Goal: Information Seeking & Learning: Learn about a topic

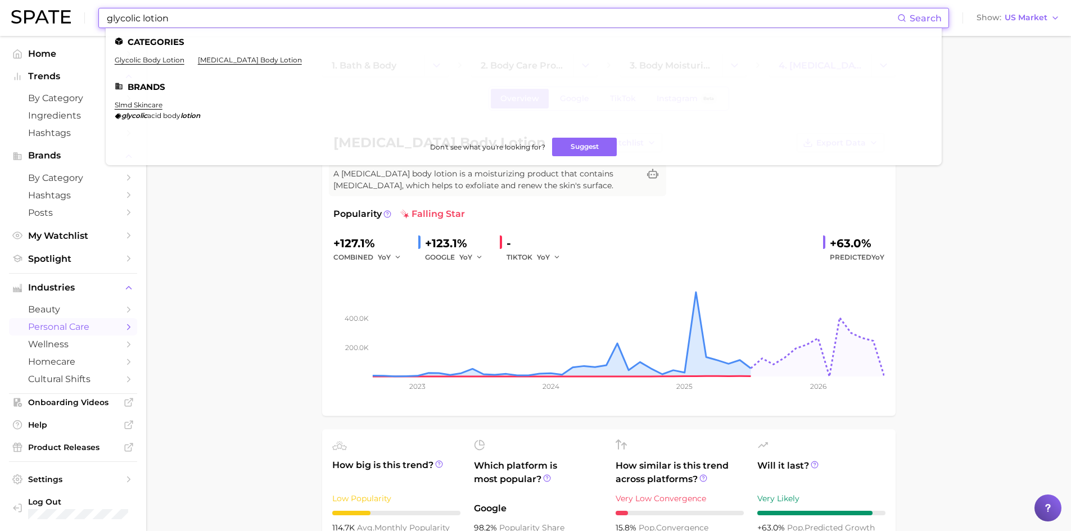
click at [147, 24] on input "glycolic lotion" at bounding box center [501, 17] width 791 height 19
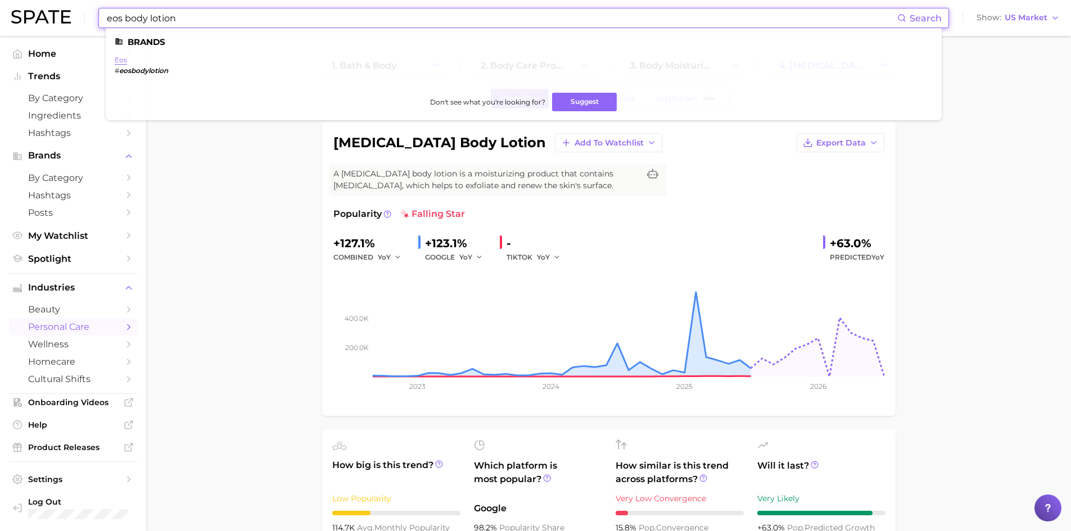
type input "eos body lotion"
click at [116, 60] on link "eos" at bounding box center [121, 60] width 12 height 8
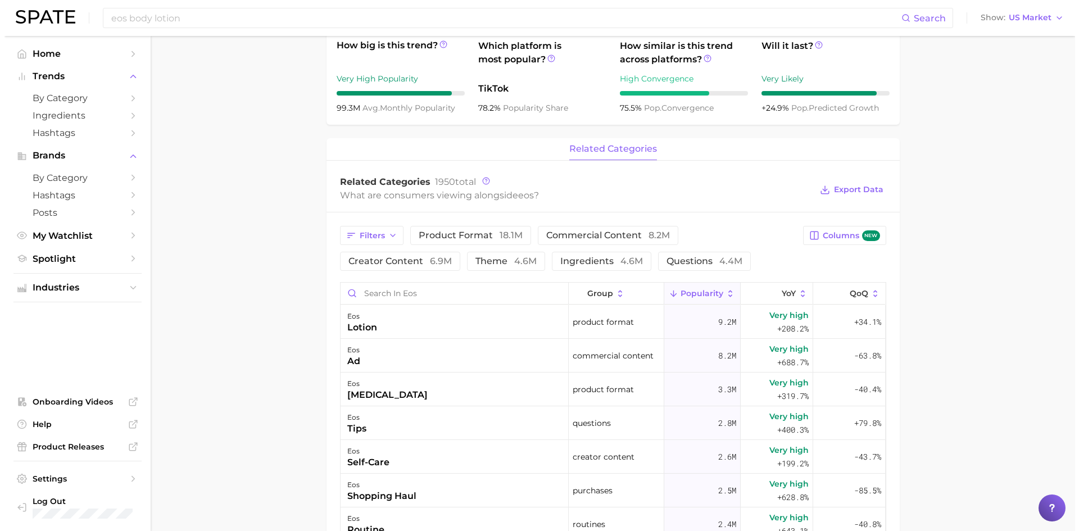
scroll to position [450, 0]
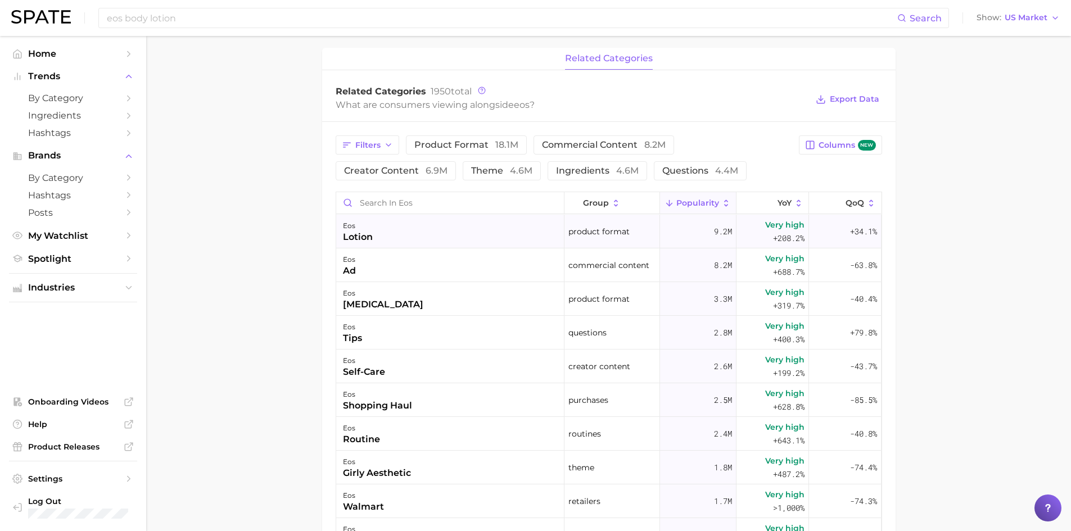
click at [361, 239] on div "lotion" at bounding box center [358, 236] width 30 height 13
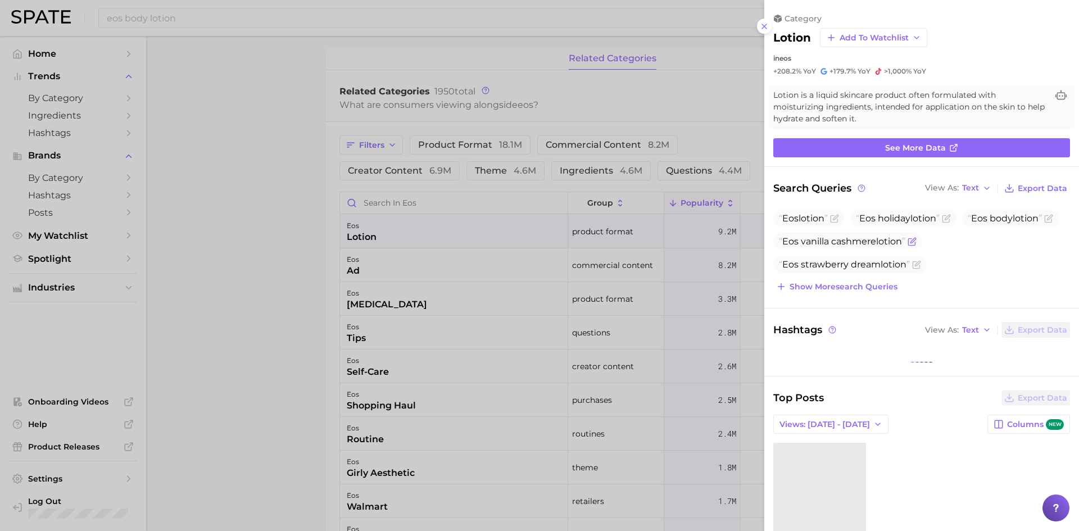
click at [905, 245] on span "Eos vanilla cashmere lotion" at bounding box center [842, 241] width 126 height 11
click at [917, 239] on icon "Flag as miscategorized or irrelevant" at bounding box center [912, 241] width 9 height 9
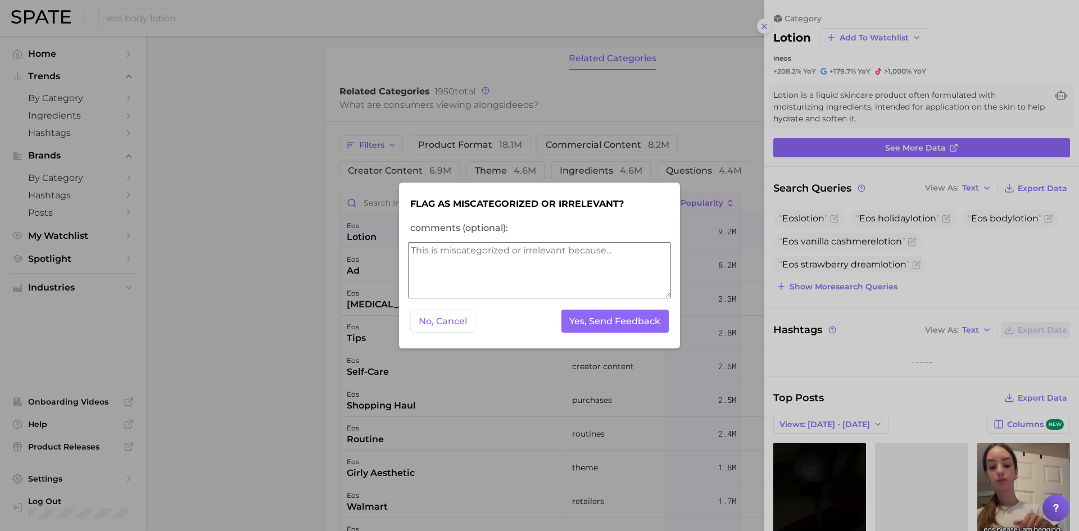
scroll to position [0, 0]
click at [177, 246] on div at bounding box center [539, 265] width 1079 height 531
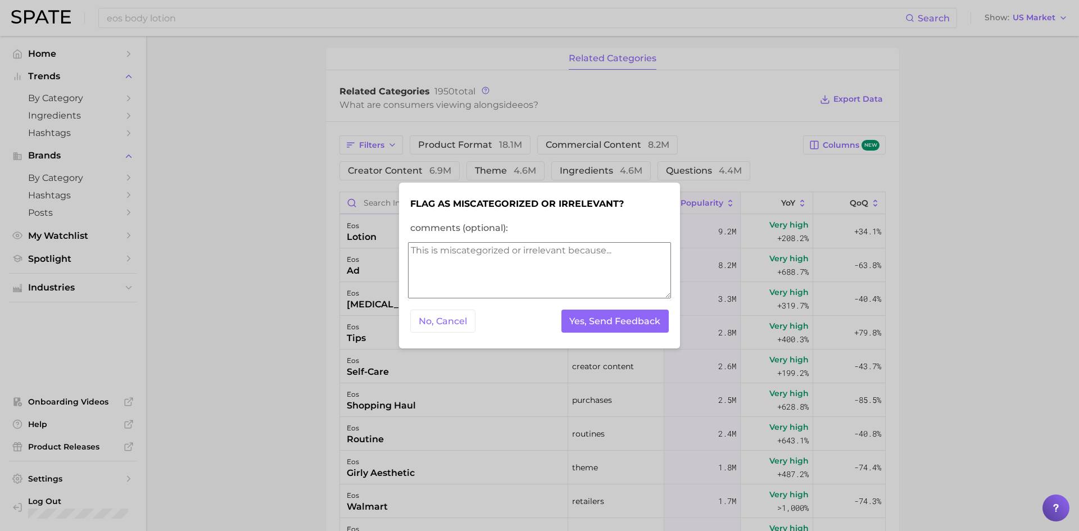
click at [340, 211] on div at bounding box center [539, 265] width 1079 height 531
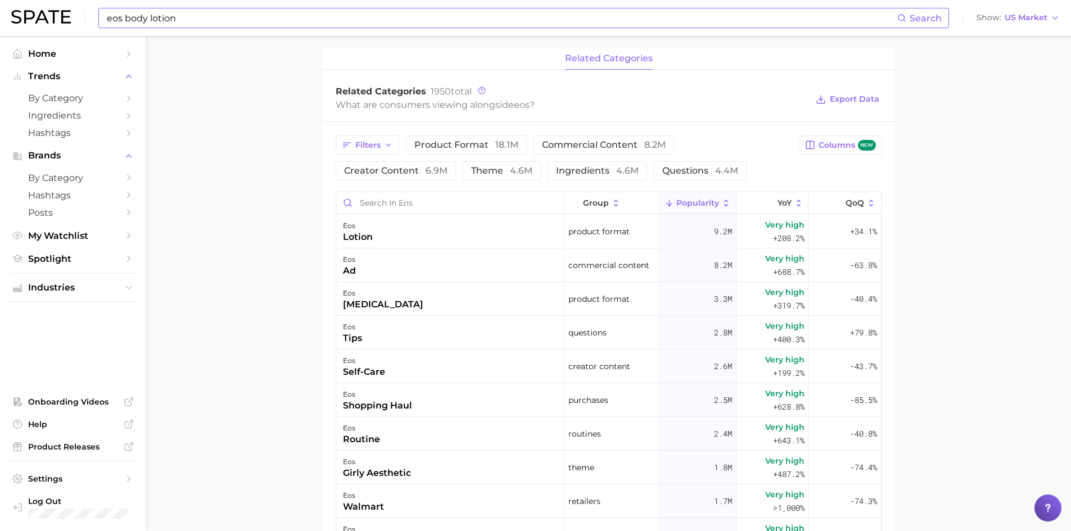
click at [129, 15] on input "eos body lotion" at bounding box center [501, 17] width 791 height 19
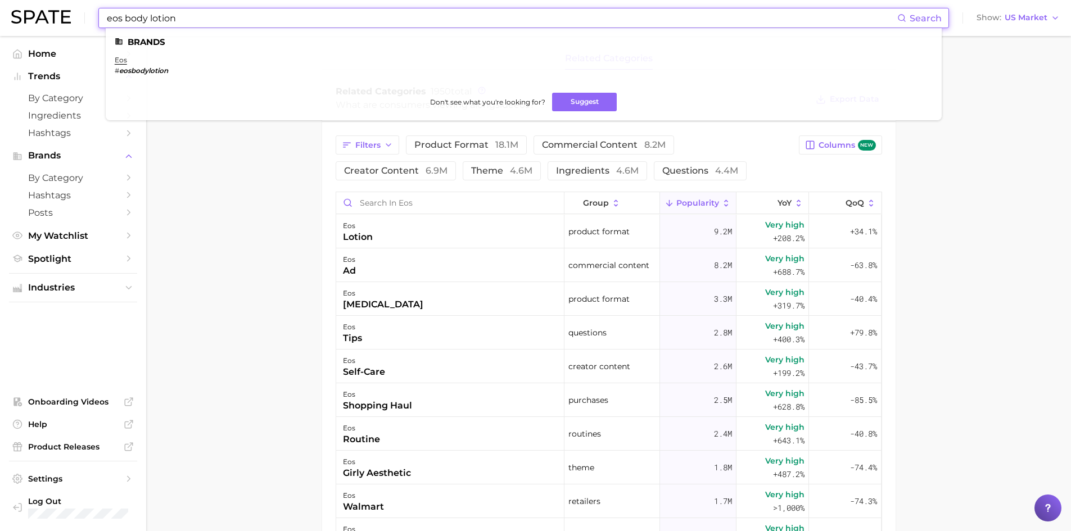
click at [129, 15] on input "eos body lotion" at bounding box center [501, 17] width 791 height 19
click at [128, 15] on input "eos body lotion" at bounding box center [501, 17] width 791 height 19
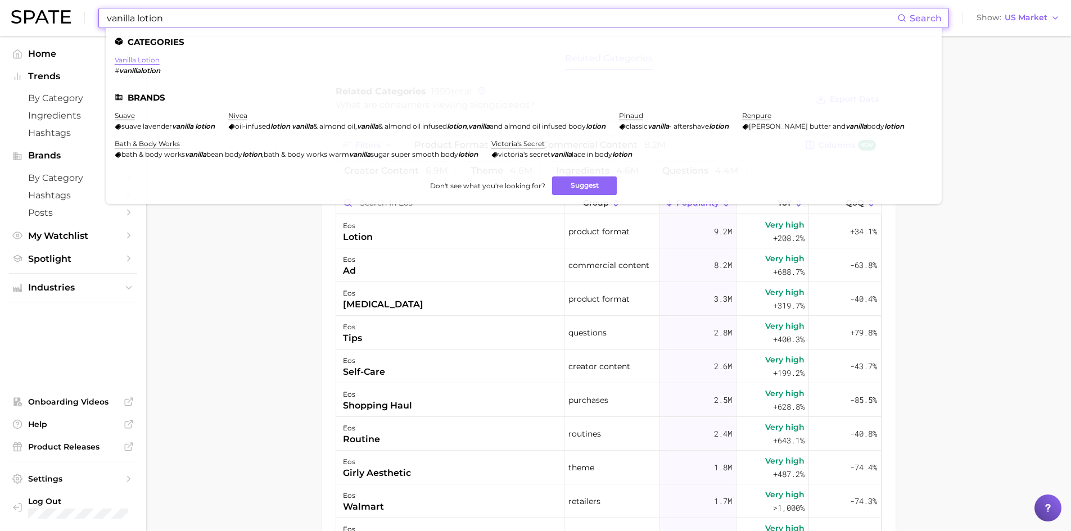
type input "vanilla lotion"
click at [142, 60] on link "vanilla lotion" at bounding box center [137, 60] width 45 height 8
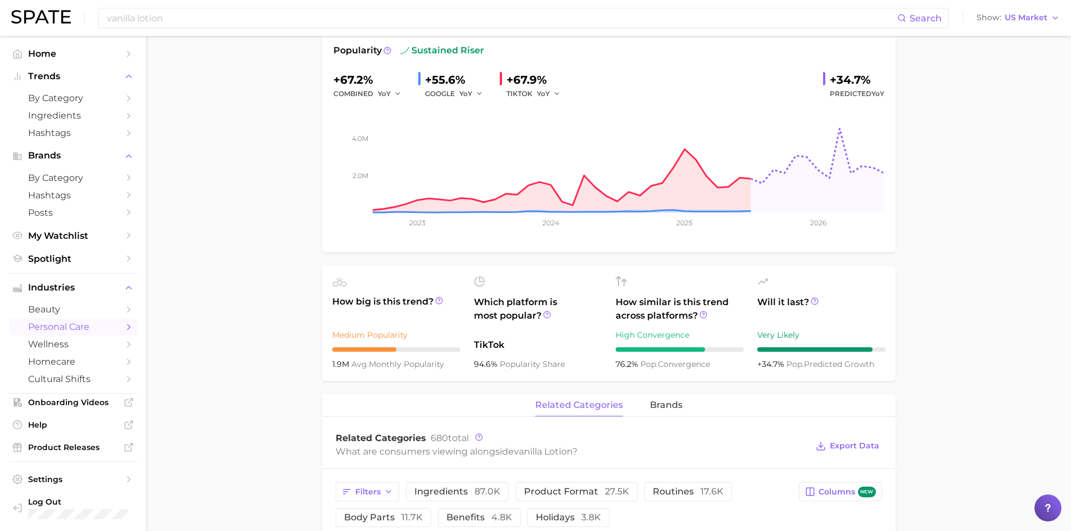
scroll to position [56, 0]
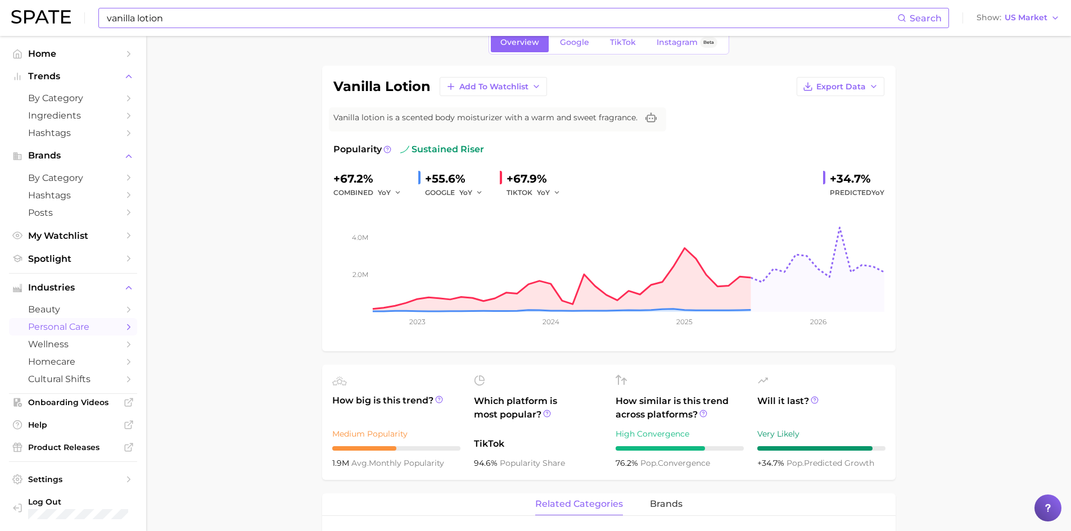
click at [187, 13] on input "vanilla lotion" at bounding box center [501, 17] width 791 height 19
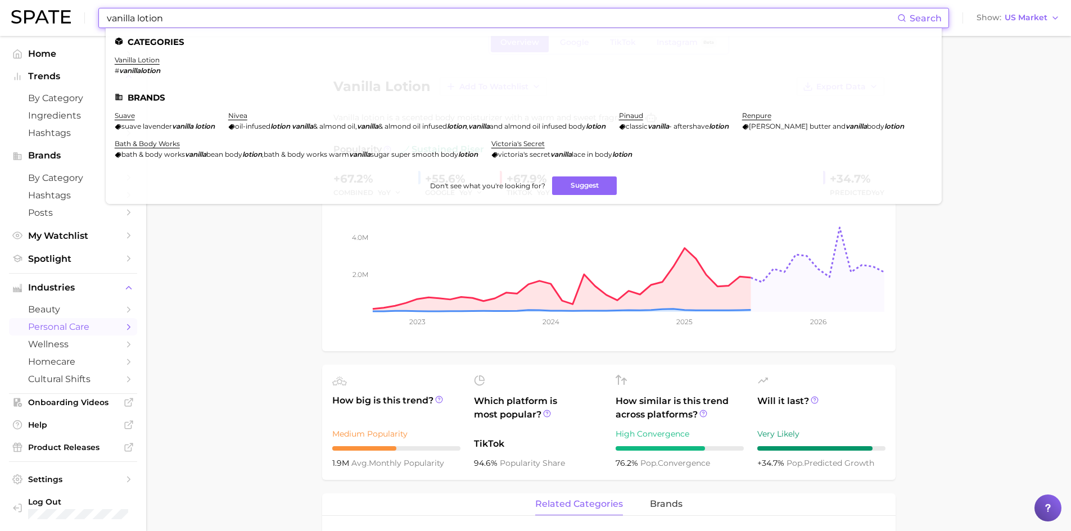
click at [151, 18] on input "vanilla lotion" at bounding box center [501, 17] width 791 height 19
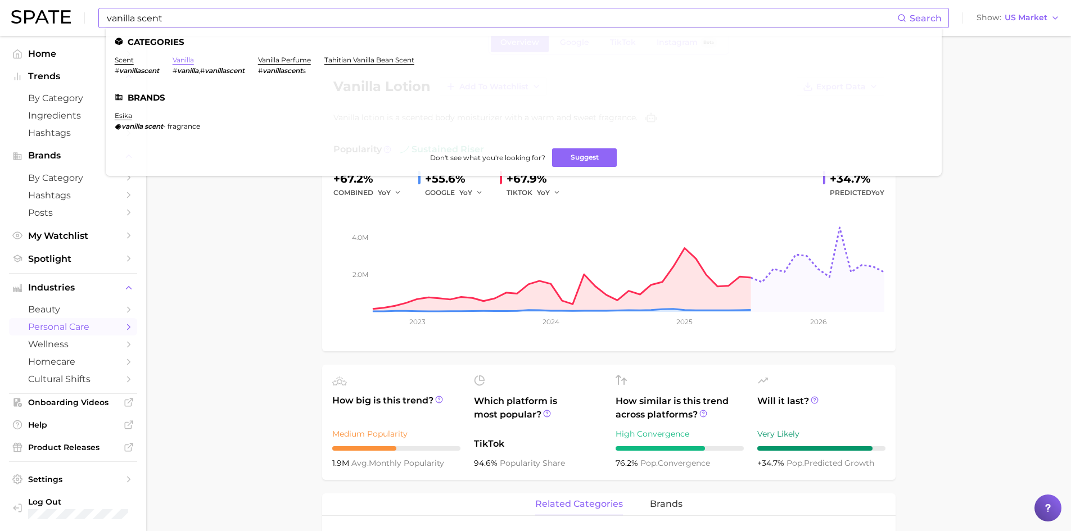
click at [189, 57] on link "vanilla" at bounding box center [183, 60] width 21 height 8
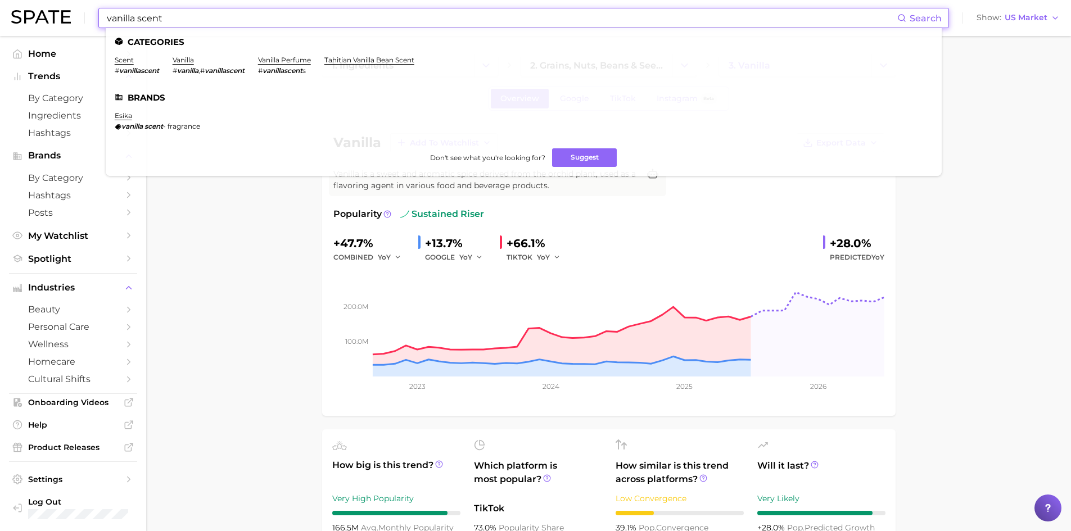
click at [151, 24] on input "vanilla scent" at bounding box center [501, 17] width 791 height 19
click at [117, 60] on link "scent" at bounding box center [124, 60] width 19 height 8
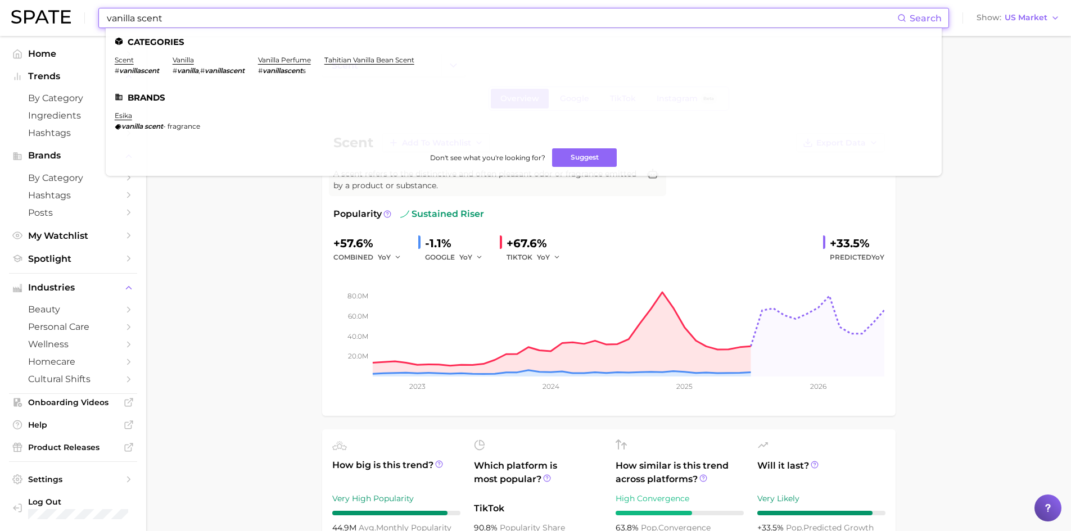
click at [182, 19] on input "vanilla scent" at bounding box center [501, 17] width 791 height 19
click at [279, 58] on link "vanilla perfume" at bounding box center [284, 60] width 53 height 8
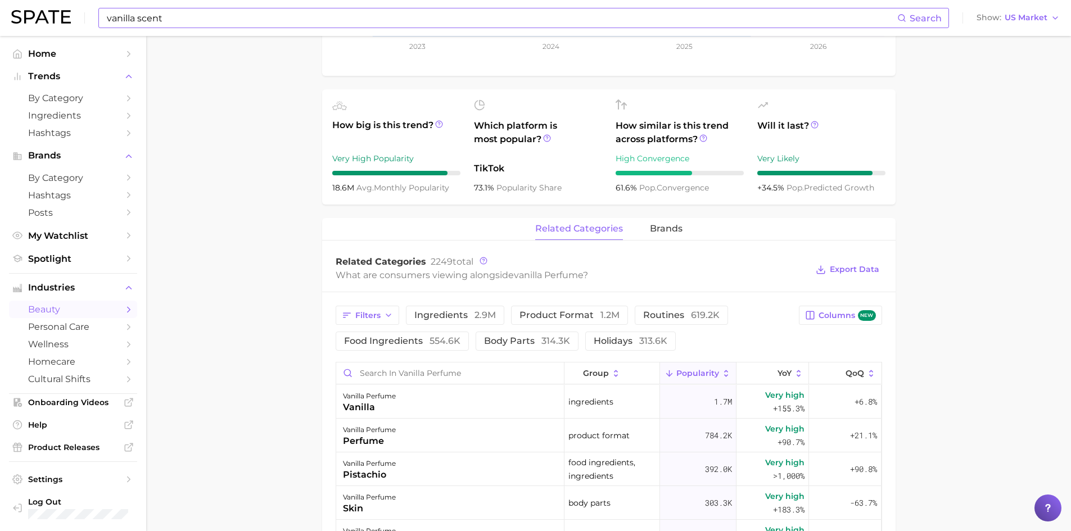
scroll to position [56, 0]
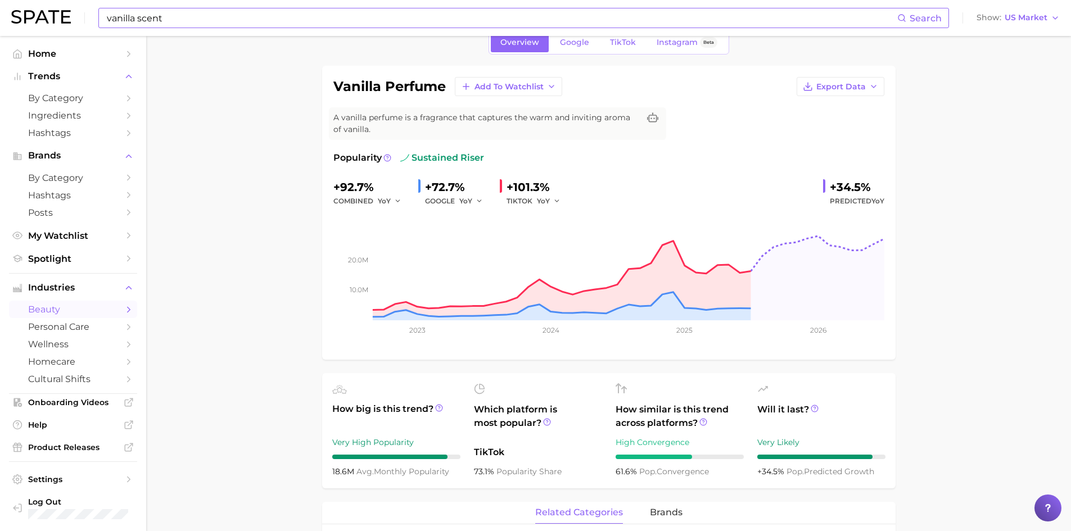
click at [166, 28] on div "vanilla scent Search Show US Market" at bounding box center [535, 18] width 1048 height 36
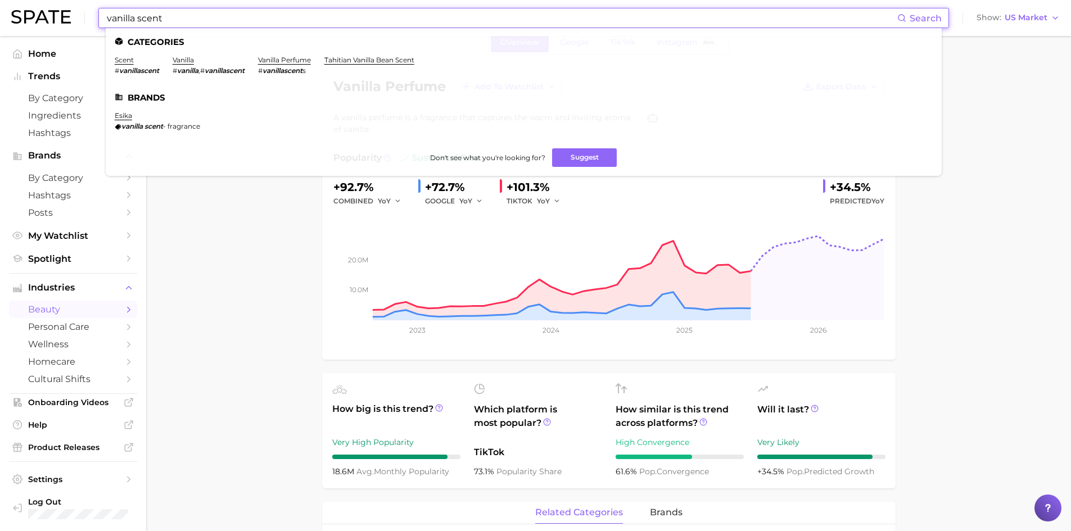
click at [157, 14] on input "vanilla scent" at bounding box center [501, 17] width 791 height 19
drag, startPoint x: 163, startPoint y: 19, endPoint x: 72, endPoint y: 13, distance: 91.2
click at [72, 13] on div "vanilla scent Search Categories scent # vanillascent vanilla # vanilla , # vani…" at bounding box center [535, 18] width 1048 height 36
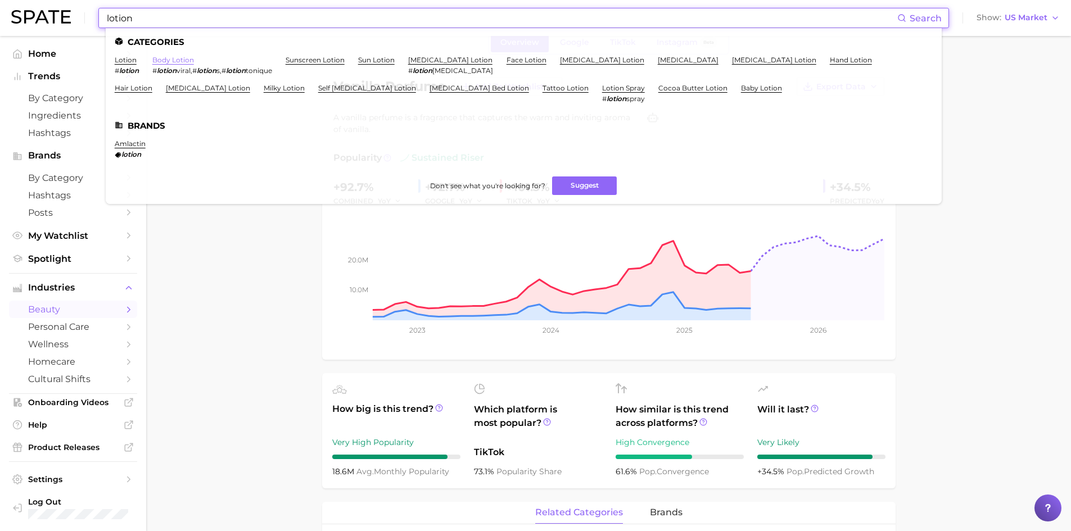
click at [179, 61] on link "body lotion" at bounding box center [173, 60] width 42 height 8
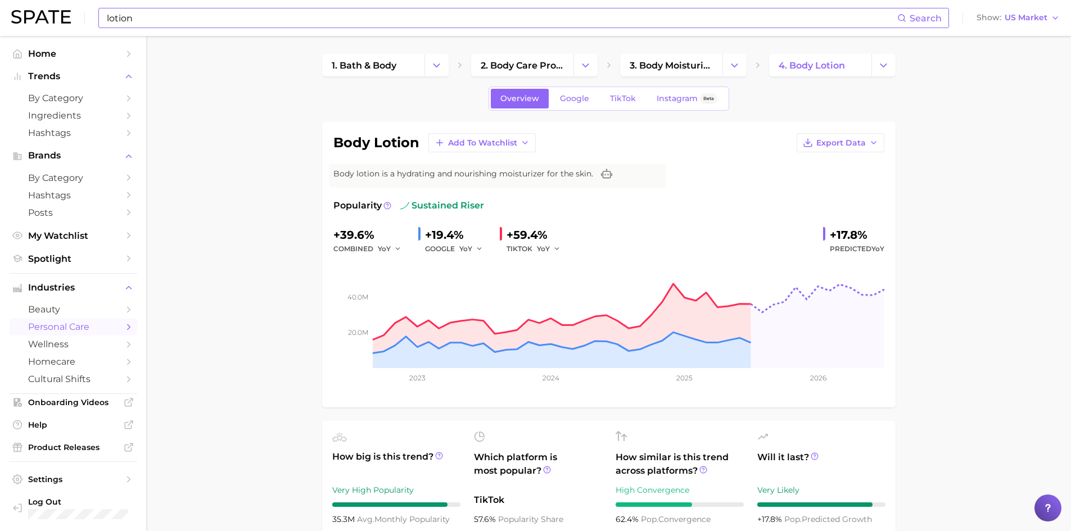
click at [107, 20] on input "lotion" at bounding box center [501, 17] width 791 height 19
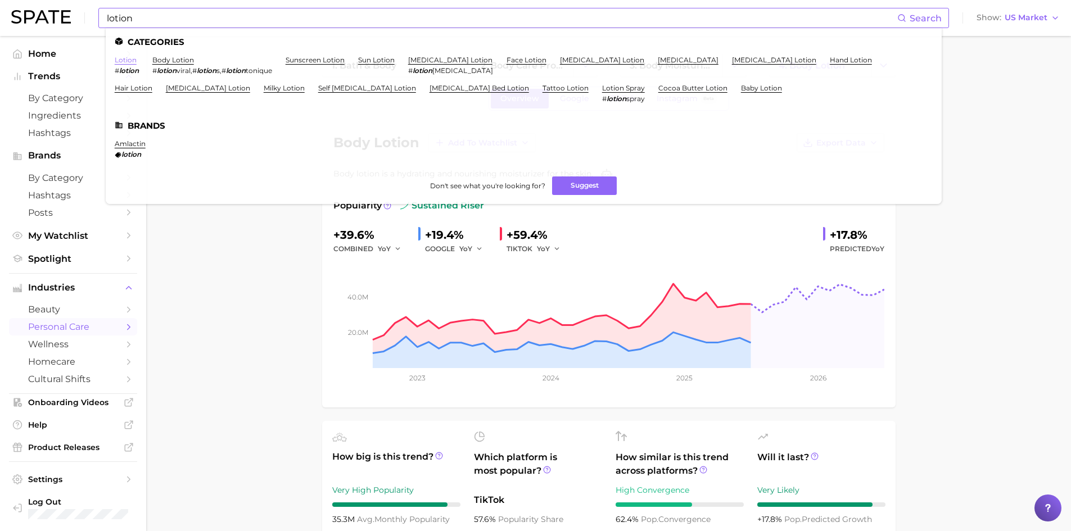
click at [120, 63] on link "lotion" at bounding box center [126, 60] width 22 height 8
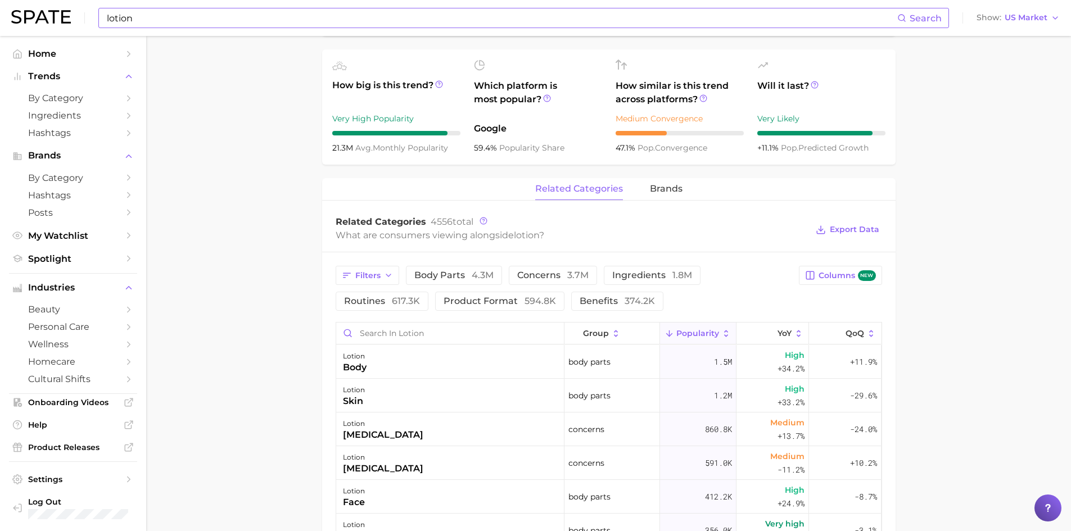
scroll to position [169, 0]
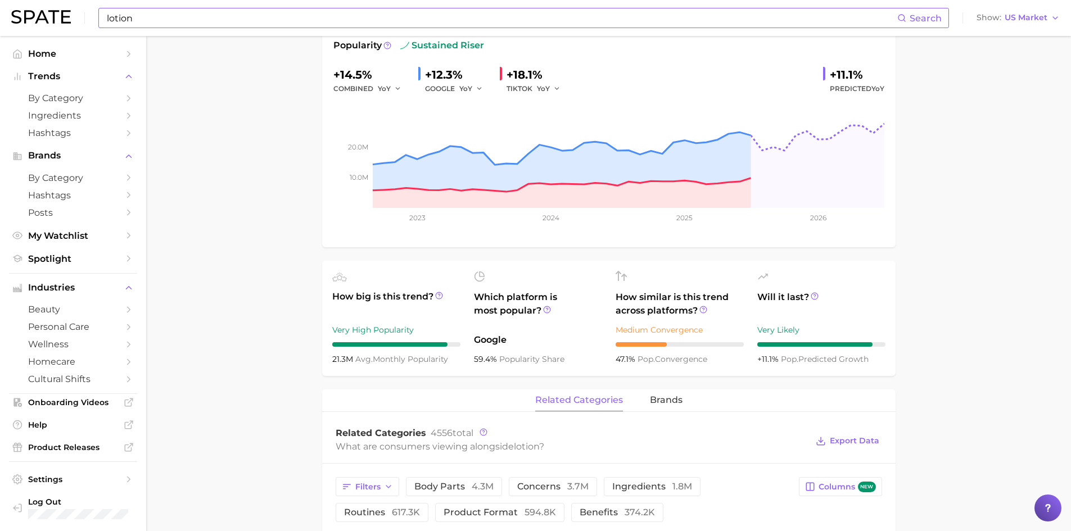
click at [138, 15] on input "lotion" at bounding box center [501, 17] width 791 height 19
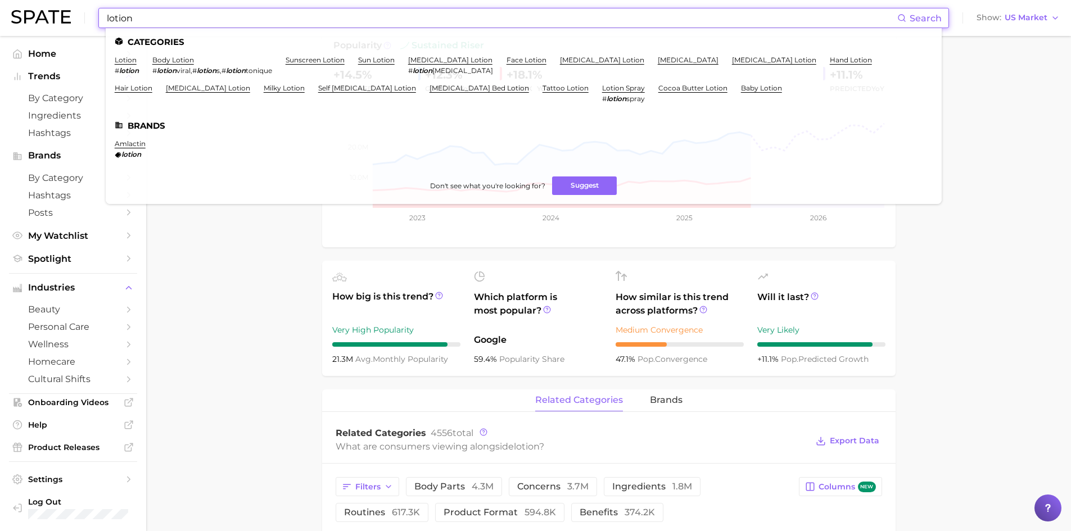
click at [138, 15] on input "lotion" at bounding box center [501, 17] width 791 height 19
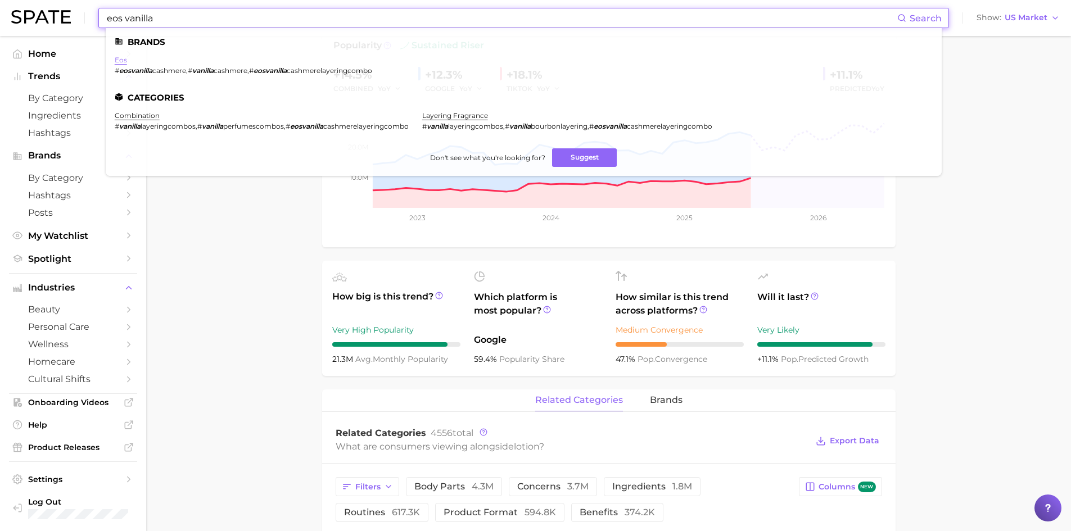
type input "eos vanilla"
click at [117, 60] on link "eos" at bounding box center [121, 60] width 12 height 8
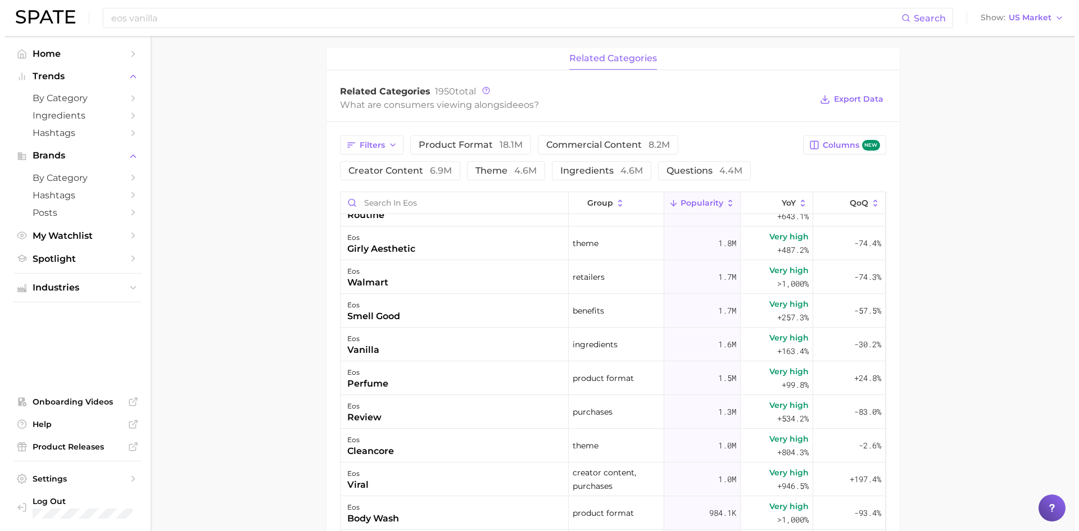
scroll to position [225, 0]
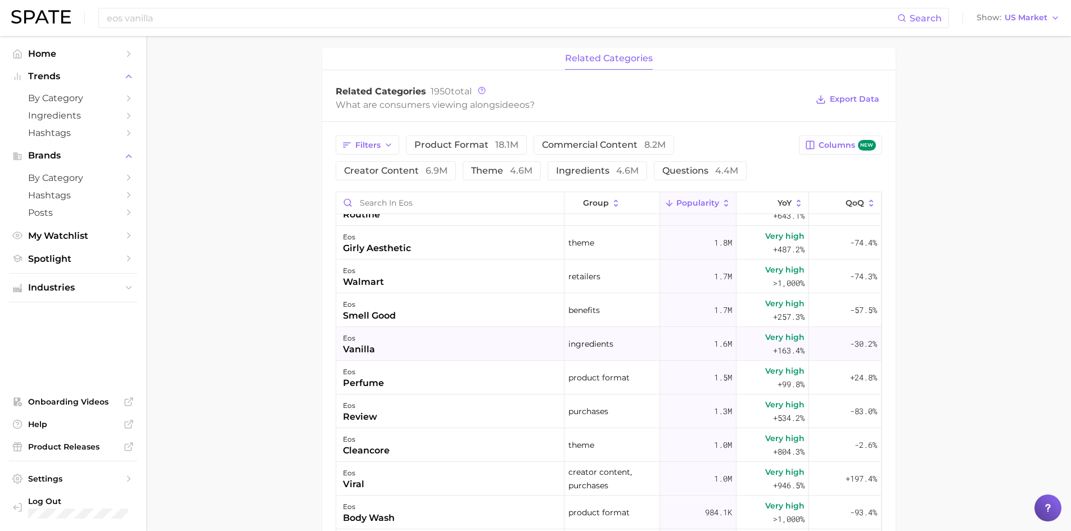
click at [351, 347] on div "vanilla" at bounding box center [359, 349] width 32 height 13
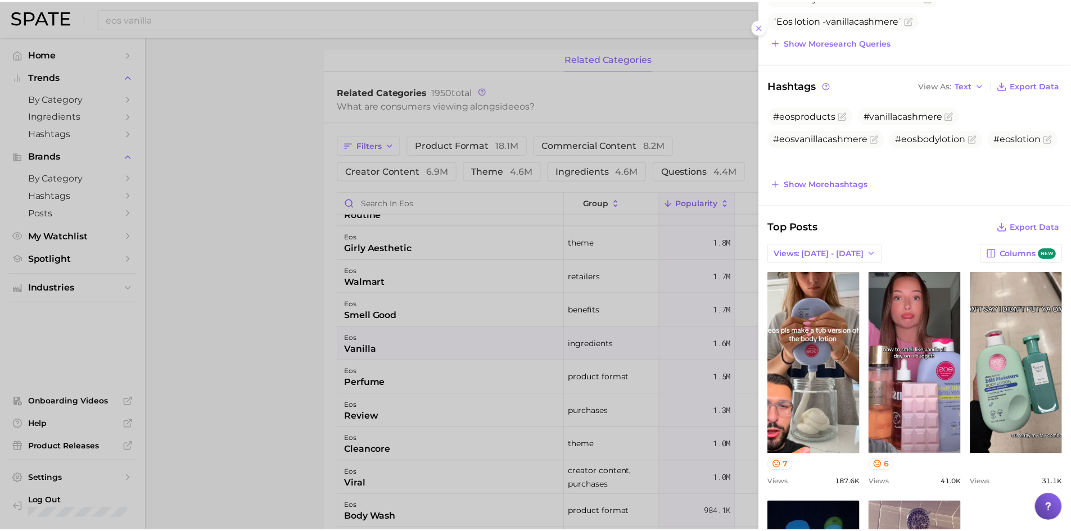
scroll to position [281, 0]
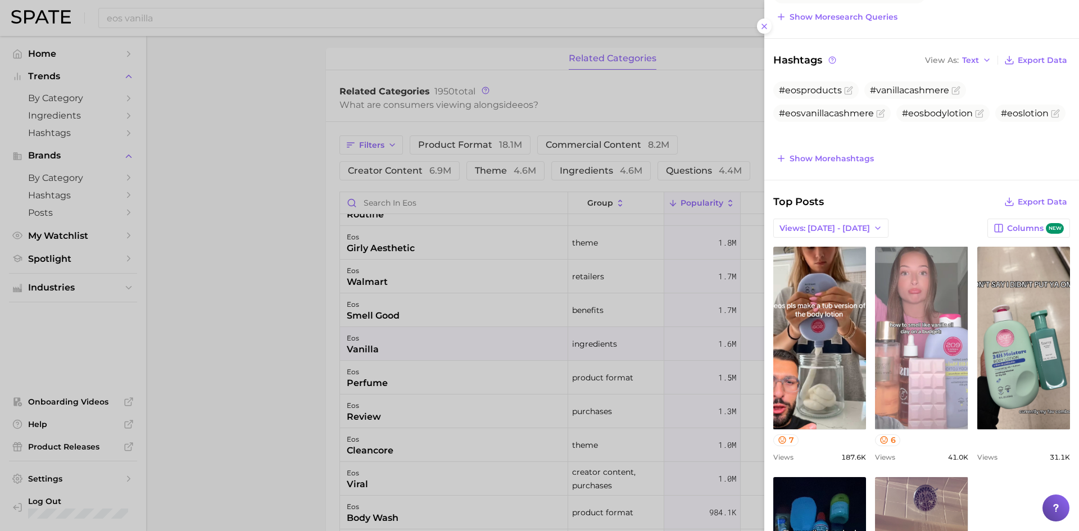
click at [921, 378] on link "view post on TikTok" at bounding box center [921, 338] width 93 height 183
click at [920, 294] on link "view post on TikTok" at bounding box center [921, 338] width 93 height 183
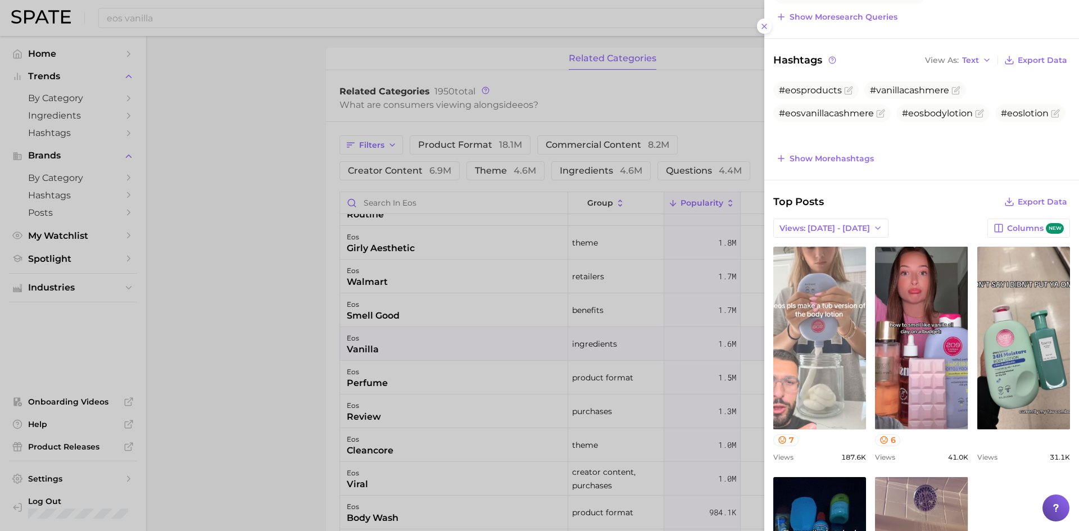
click at [806, 370] on link "view post on TikTok" at bounding box center [819, 338] width 93 height 183
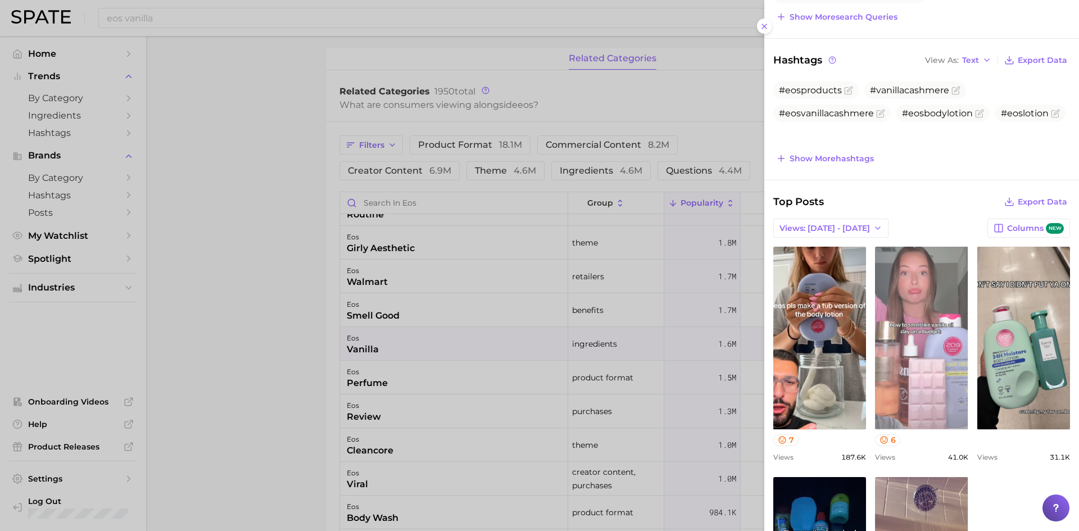
click at [915, 301] on link "view post on TikTok" at bounding box center [921, 338] width 93 height 183
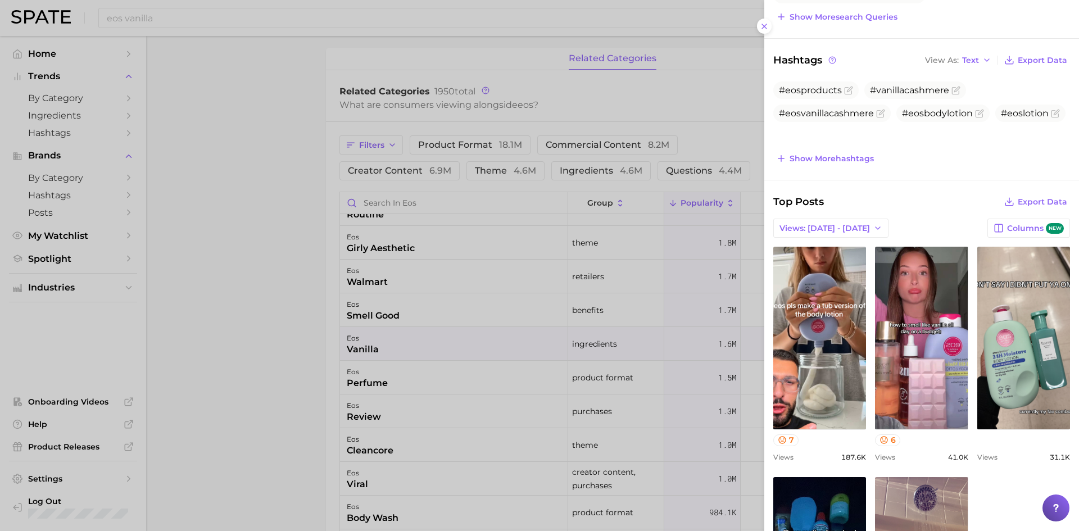
click at [217, 215] on div at bounding box center [539, 265] width 1079 height 531
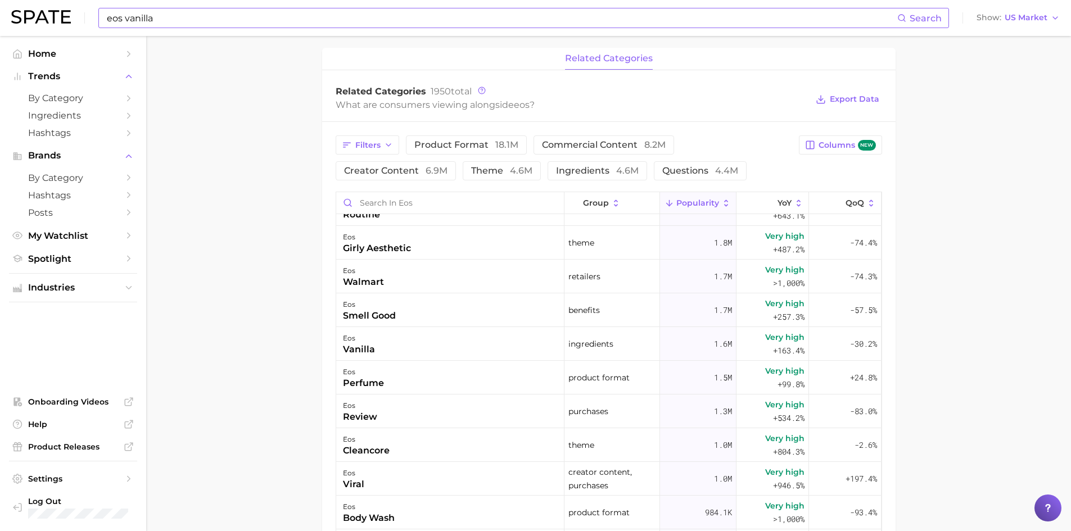
click at [159, 19] on input "eos vanilla" at bounding box center [501, 17] width 791 height 19
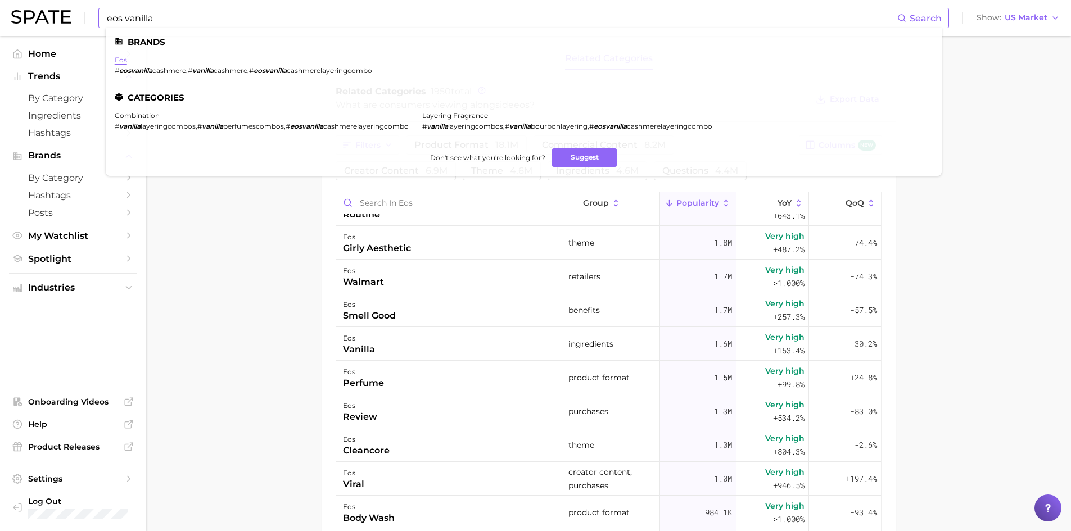
click at [117, 62] on link "eos" at bounding box center [121, 60] width 12 height 8
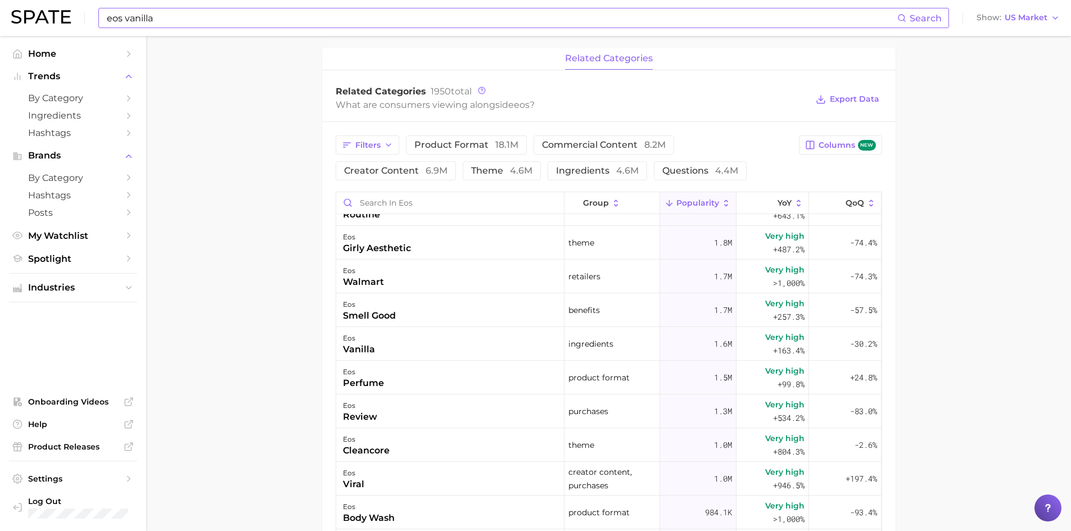
click at [173, 23] on input "eos vanilla" at bounding box center [501, 17] width 791 height 19
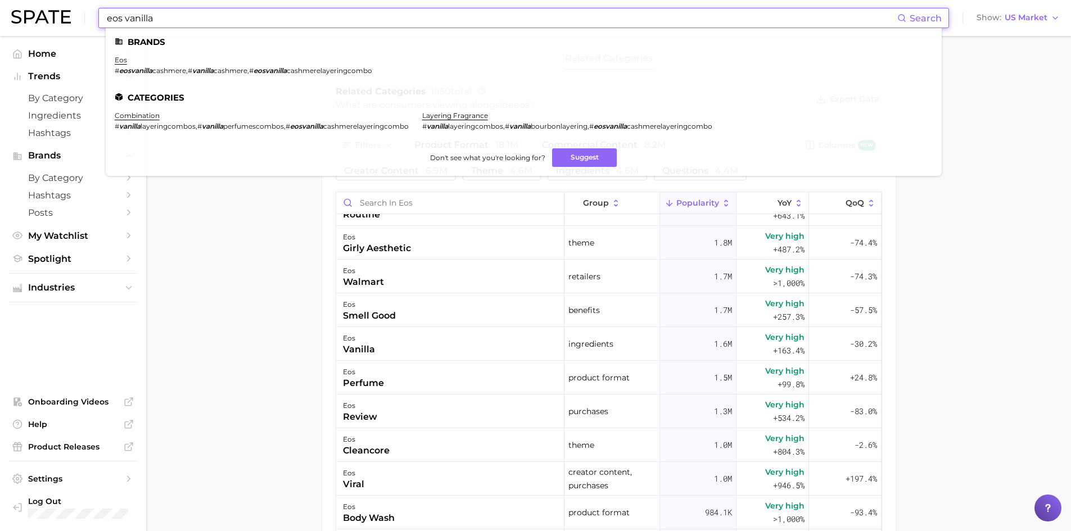
click at [144, 17] on input "eos vanilla" at bounding box center [501, 17] width 791 height 19
click at [121, 62] on link "eos" at bounding box center [121, 60] width 12 height 8
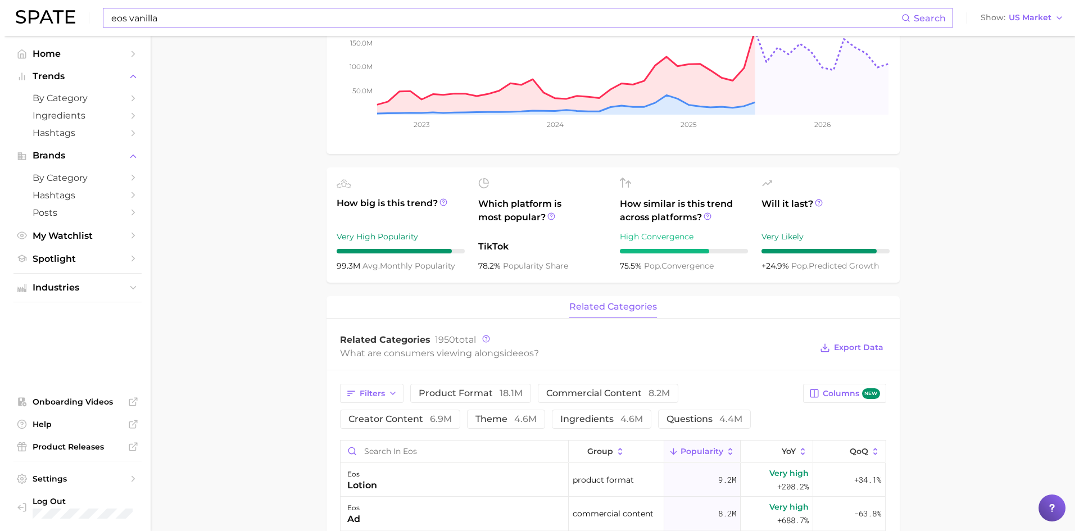
scroll to position [337, 0]
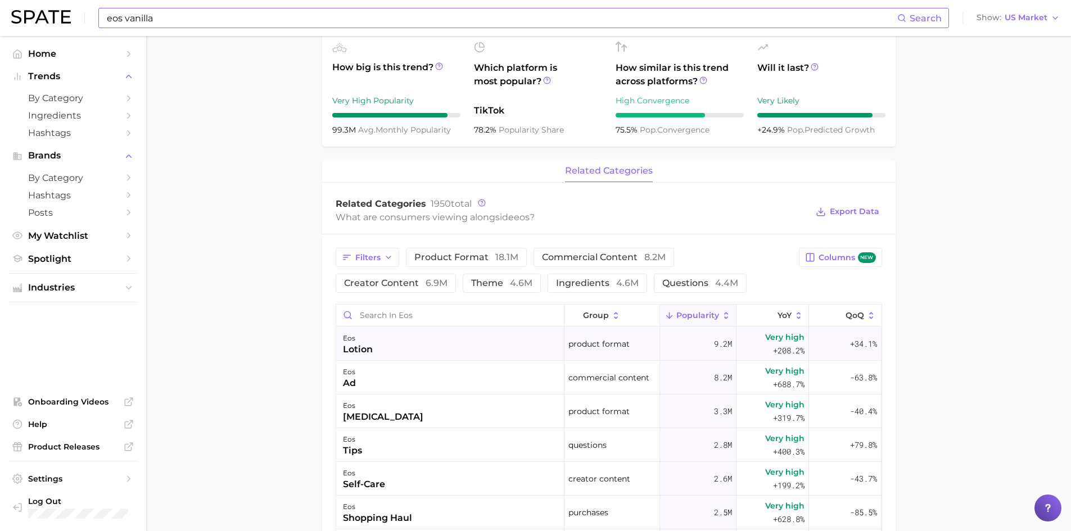
click at [371, 350] on div "lotion" at bounding box center [358, 349] width 30 height 13
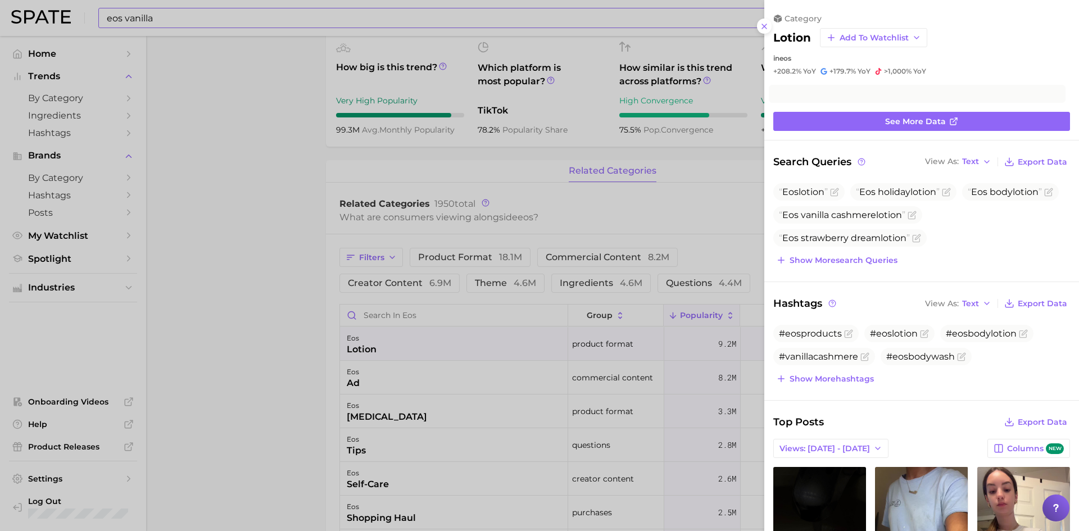
scroll to position [0, 0]
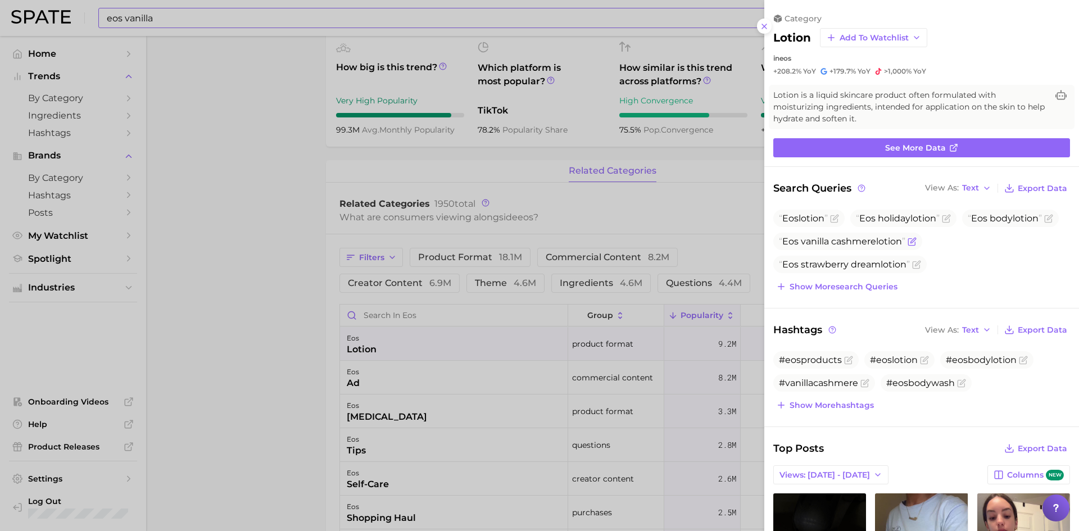
click at [922, 248] on span "Eos vanilla cashmere lotion" at bounding box center [847, 241] width 149 height 17
click at [887, 245] on span "Eos vanilla cashmere lotion" at bounding box center [842, 241] width 126 height 11
drag, startPoint x: 155, startPoint y: 23, endPoint x: 140, endPoint y: 16, distance: 16.3
click at [154, 22] on div at bounding box center [539, 265] width 1079 height 531
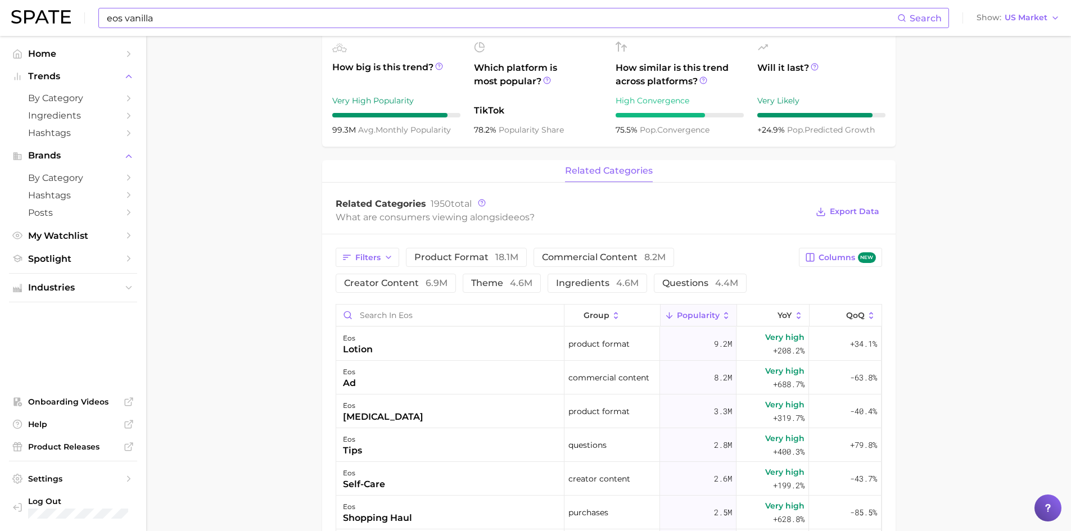
click at [207, 19] on input "eos vanilla" at bounding box center [501, 17] width 791 height 19
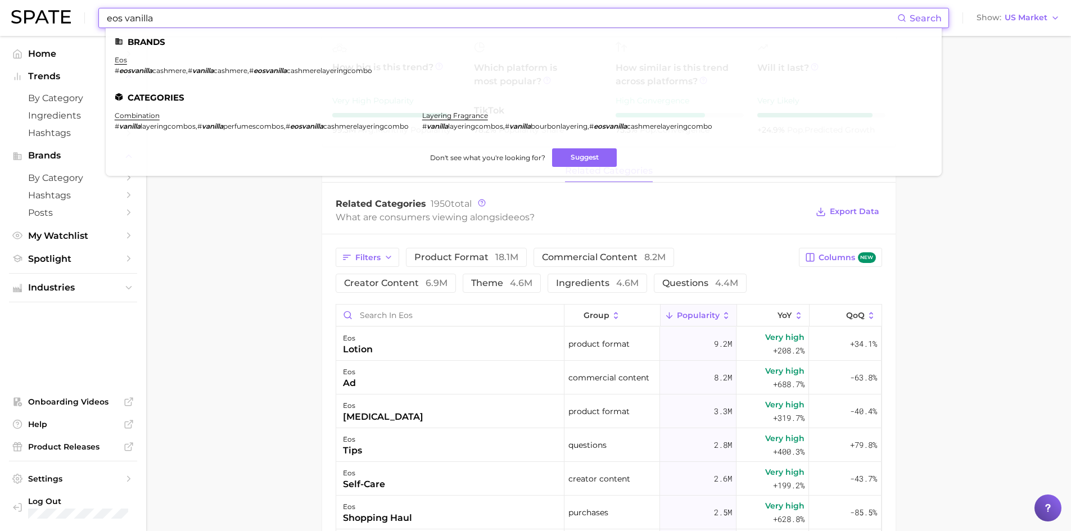
click at [206, 20] on input "eos vanilla" at bounding box center [501, 17] width 791 height 19
click at [207, 20] on input "eos vanilla" at bounding box center [501, 17] width 791 height 19
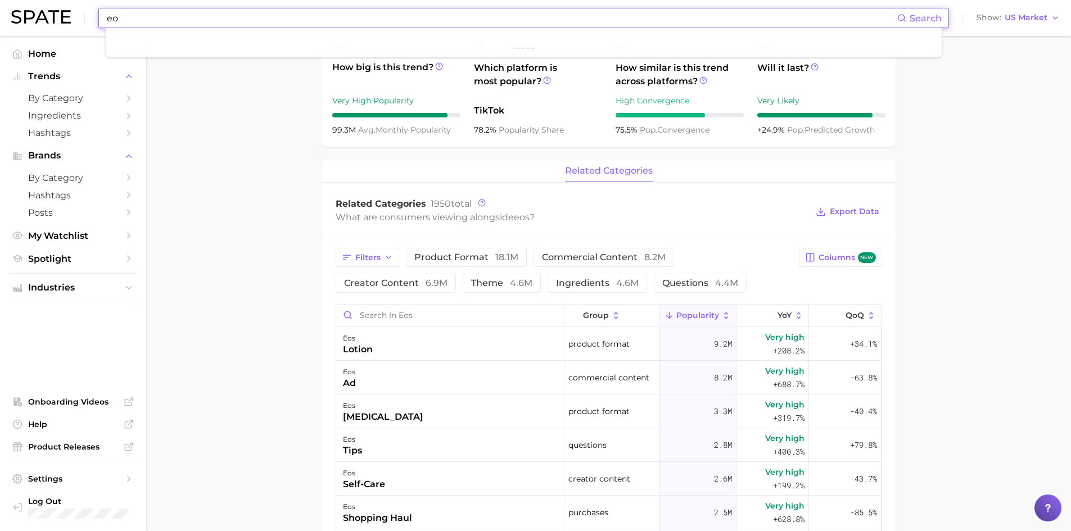
type input "e"
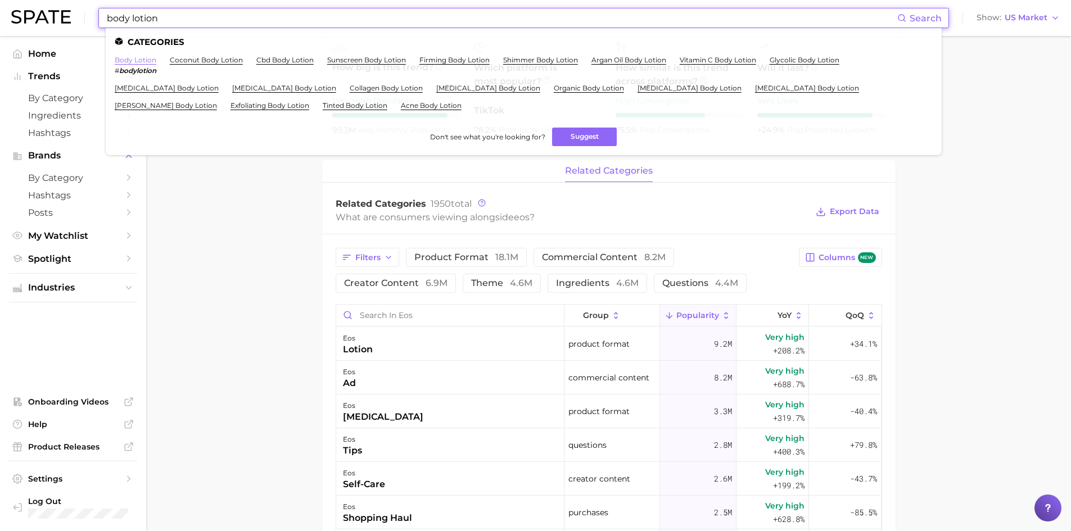
type input "body lotion"
click at [142, 62] on link "body lotion" at bounding box center [136, 60] width 42 height 8
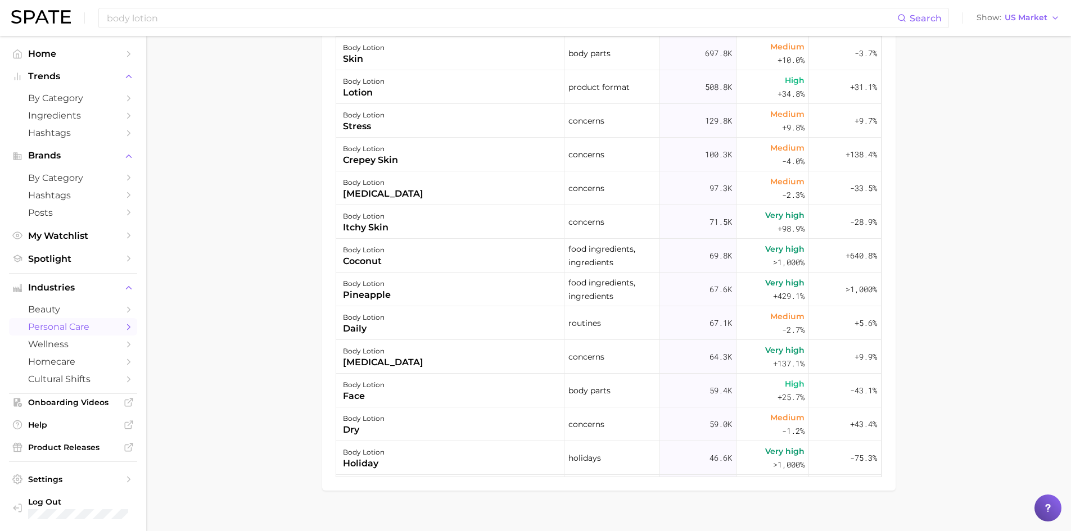
scroll to position [763, 0]
